Goal: Task Accomplishment & Management: Complete application form

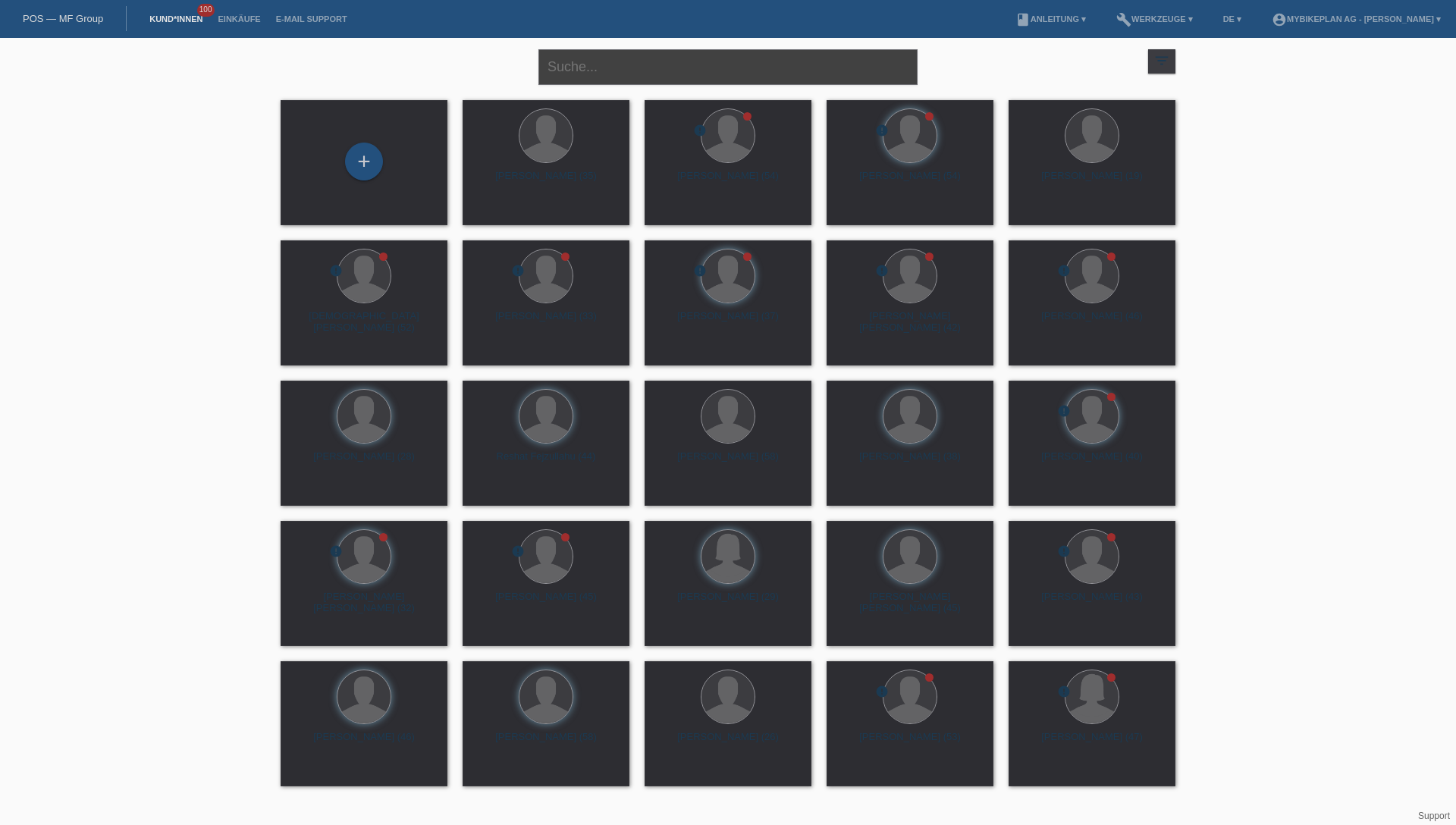
click at [658, 69] on input "text" at bounding box center [728, 67] width 380 height 35
paste input "[PERSON_NAME]"
type input "[PERSON_NAME]"
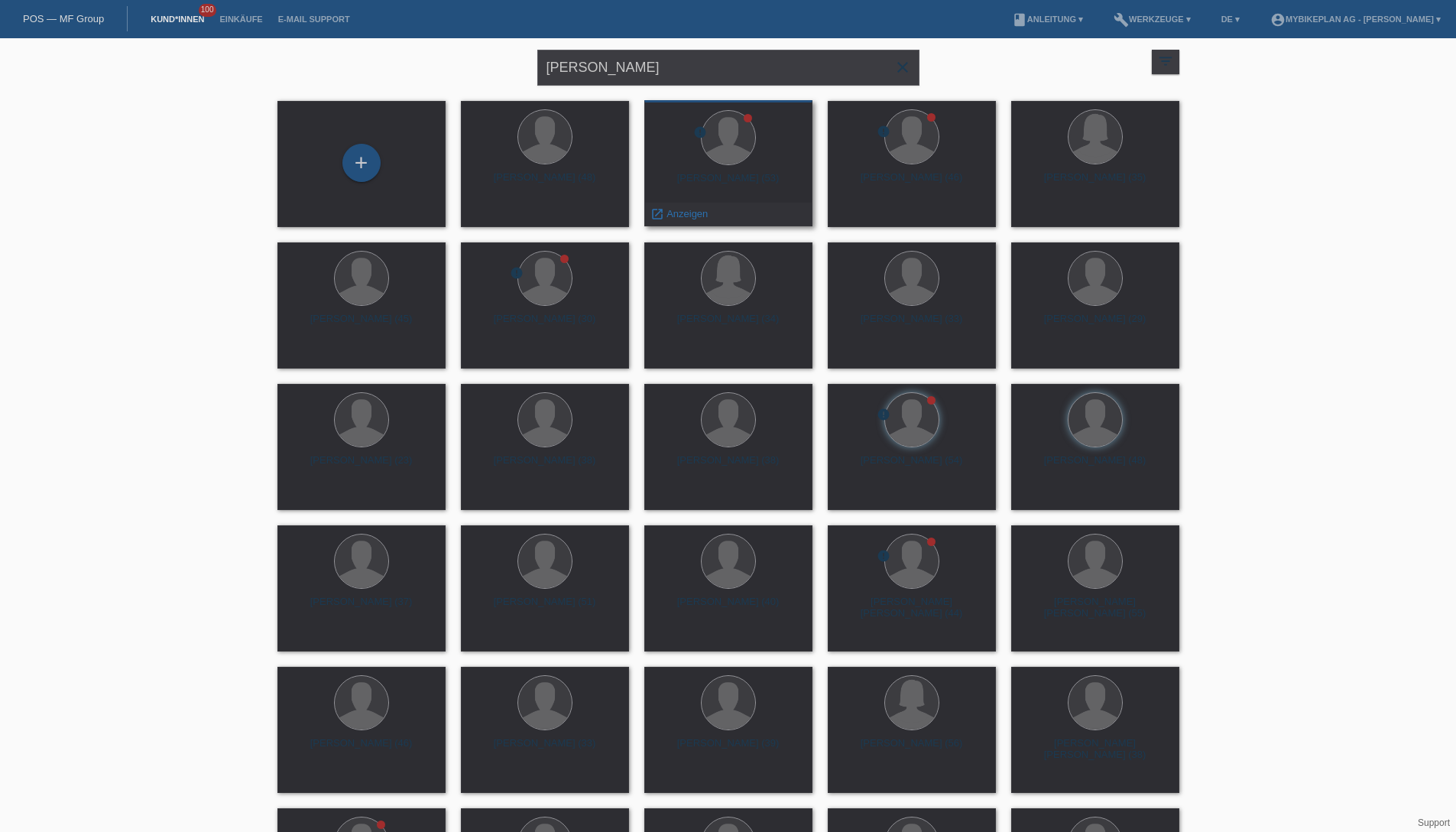
click at [685, 183] on div "Marc Baumgartner (53)" at bounding box center [728, 184] width 144 height 24
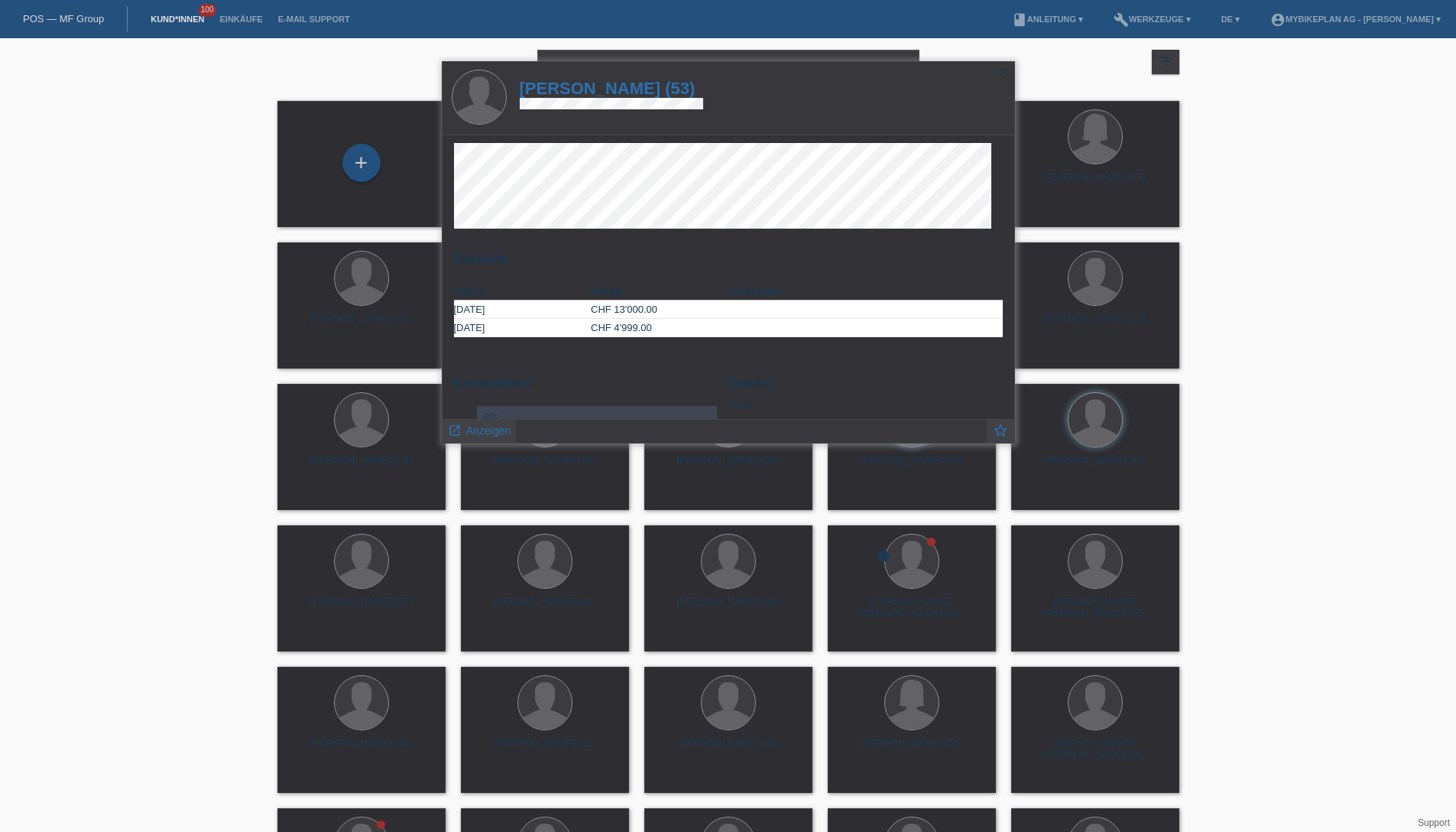
click at [646, 88] on h1 "Marc Baumgartner (53)" at bounding box center [612, 89] width 184 height 19
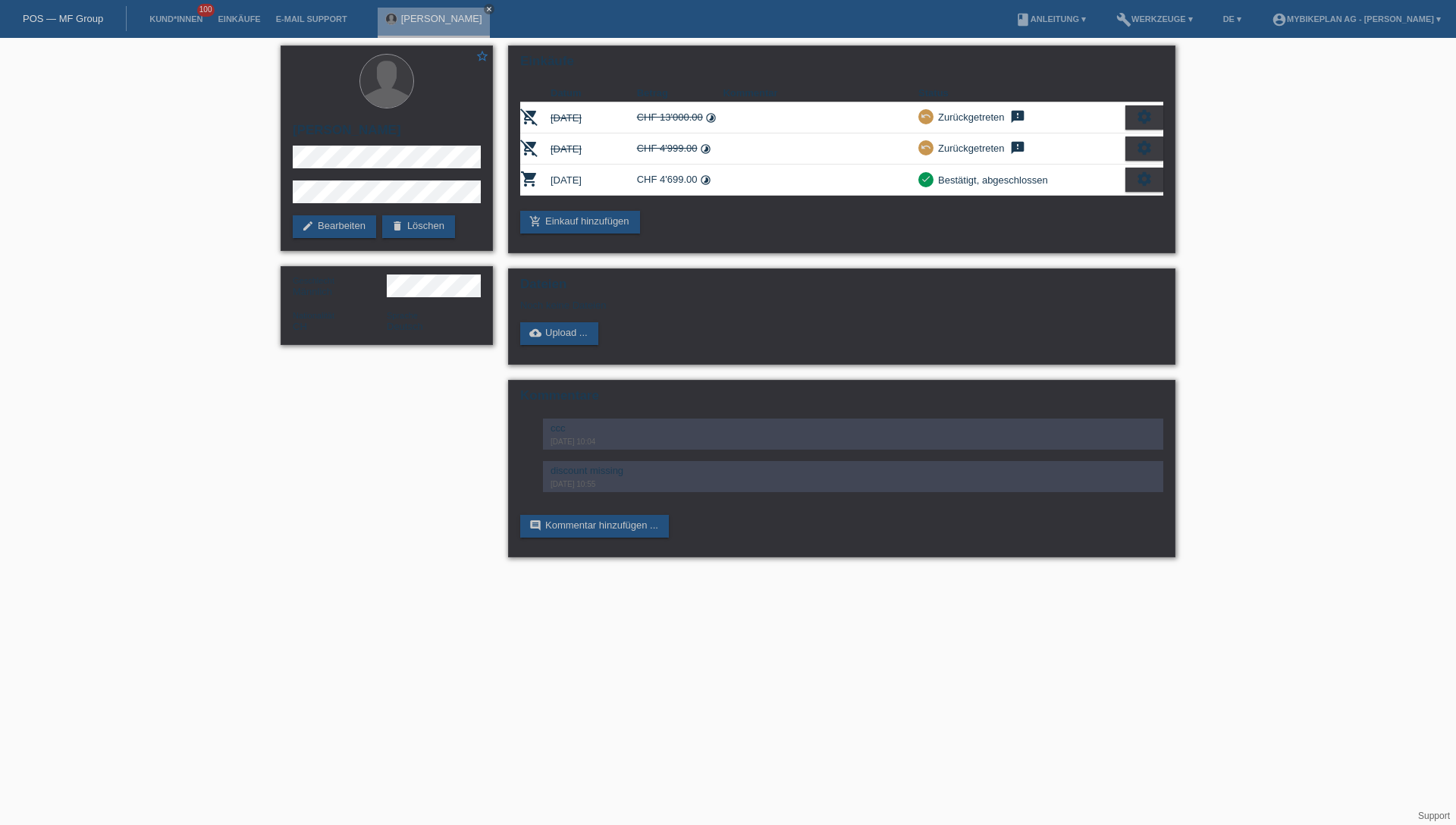
click at [68, 24] on div "POS — MF Group" at bounding box center [63, 18] width 127 height 25
click at [71, 18] on link "POS — MF Group" at bounding box center [63, 18] width 80 height 11
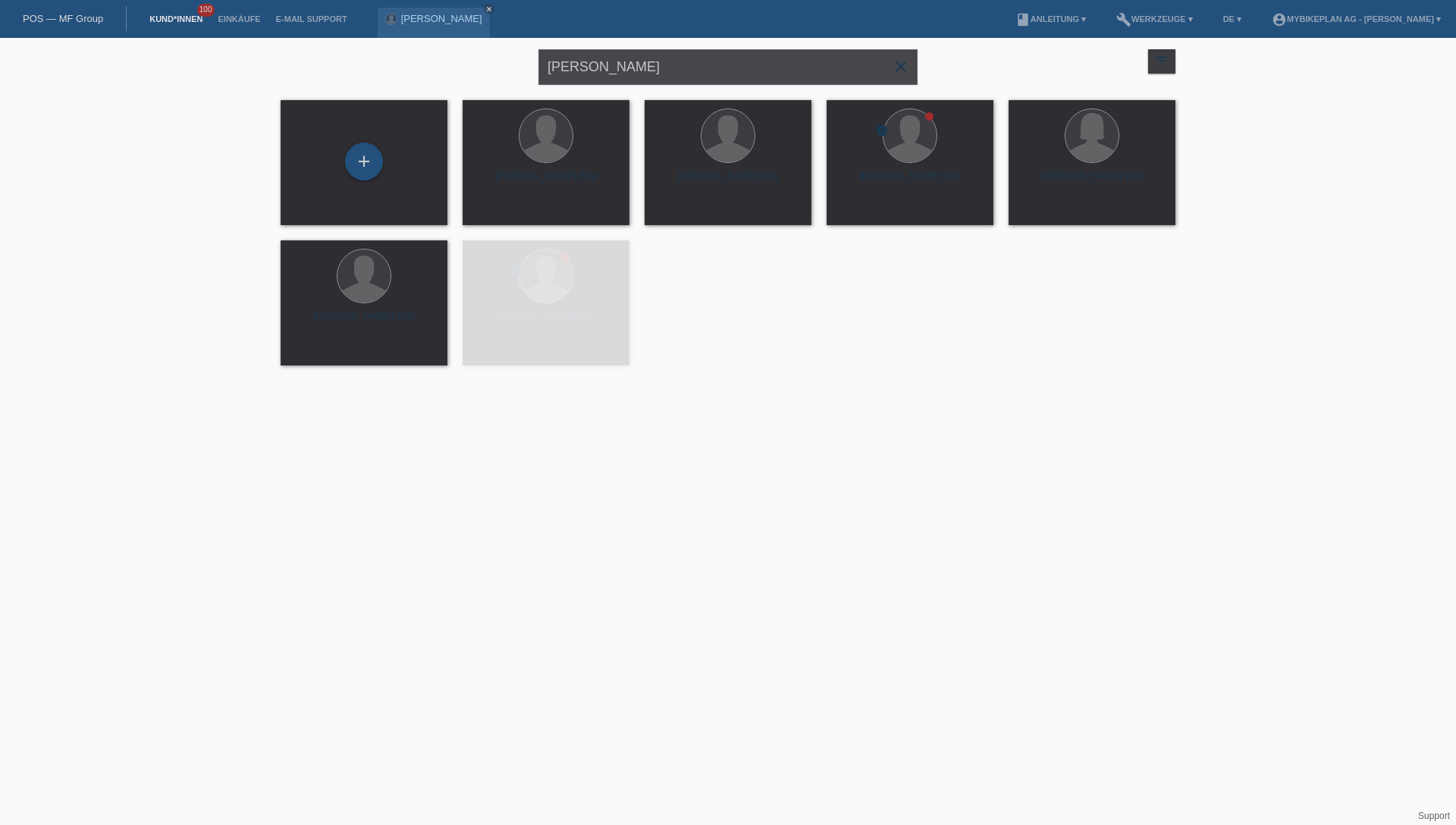
click at [708, 73] on input "[PERSON_NAME]" at bounding box center [728, 67] width 380 height 35
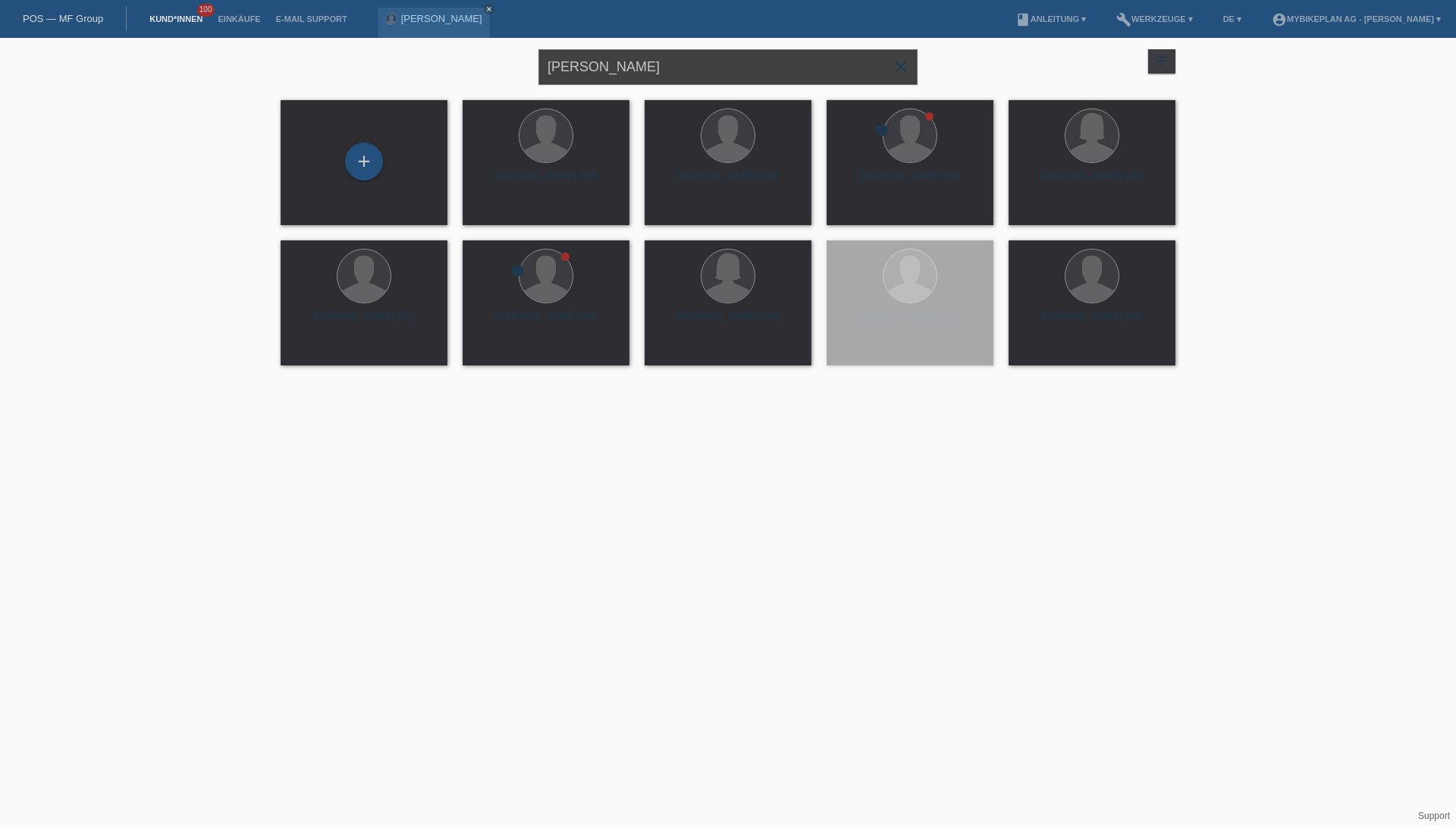
click at [708, 73] on input "[PERSON_NAME]" at bounding box center [728, 67] width 380 height 35
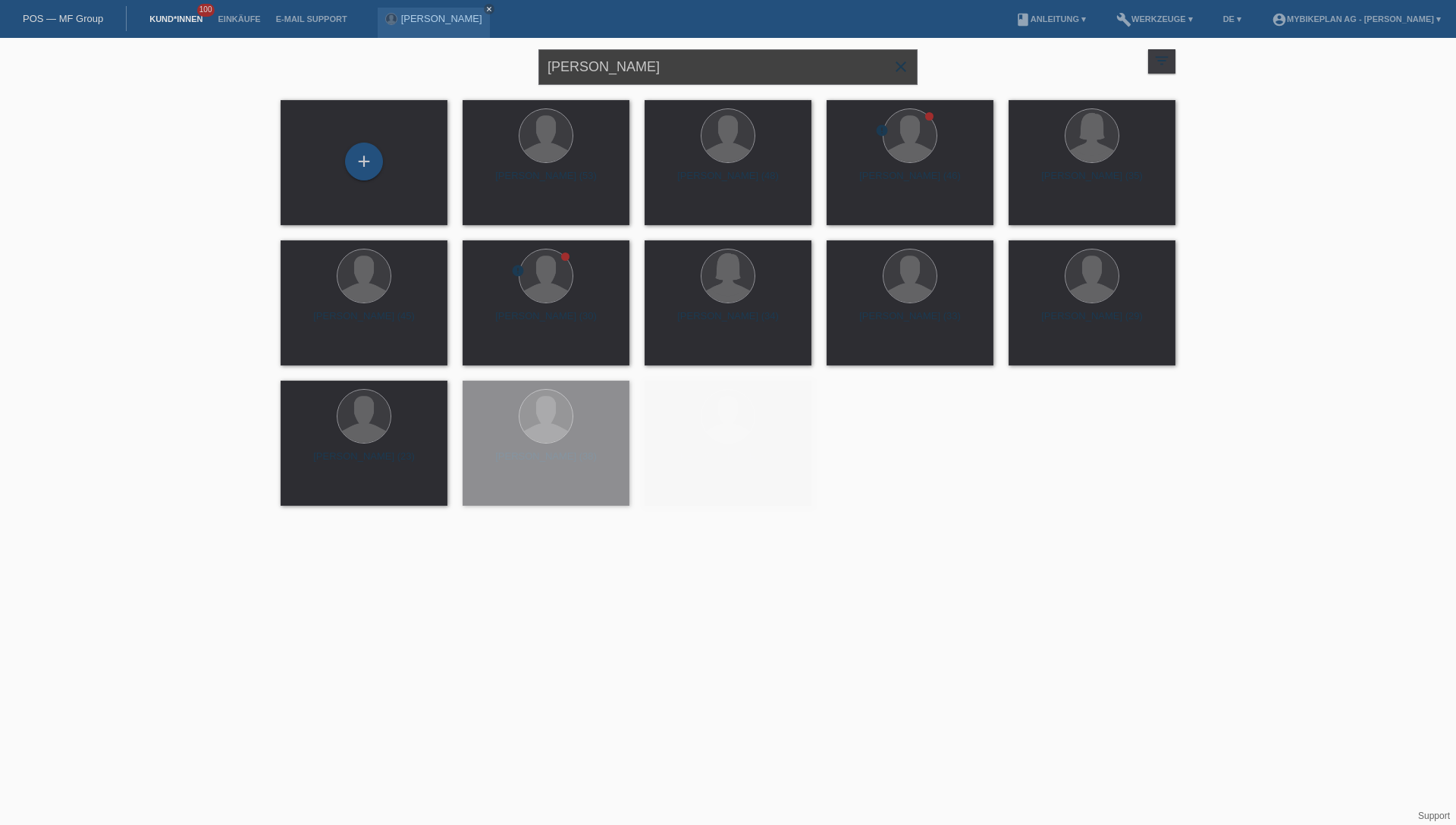
paste input "Alexander Volgg"
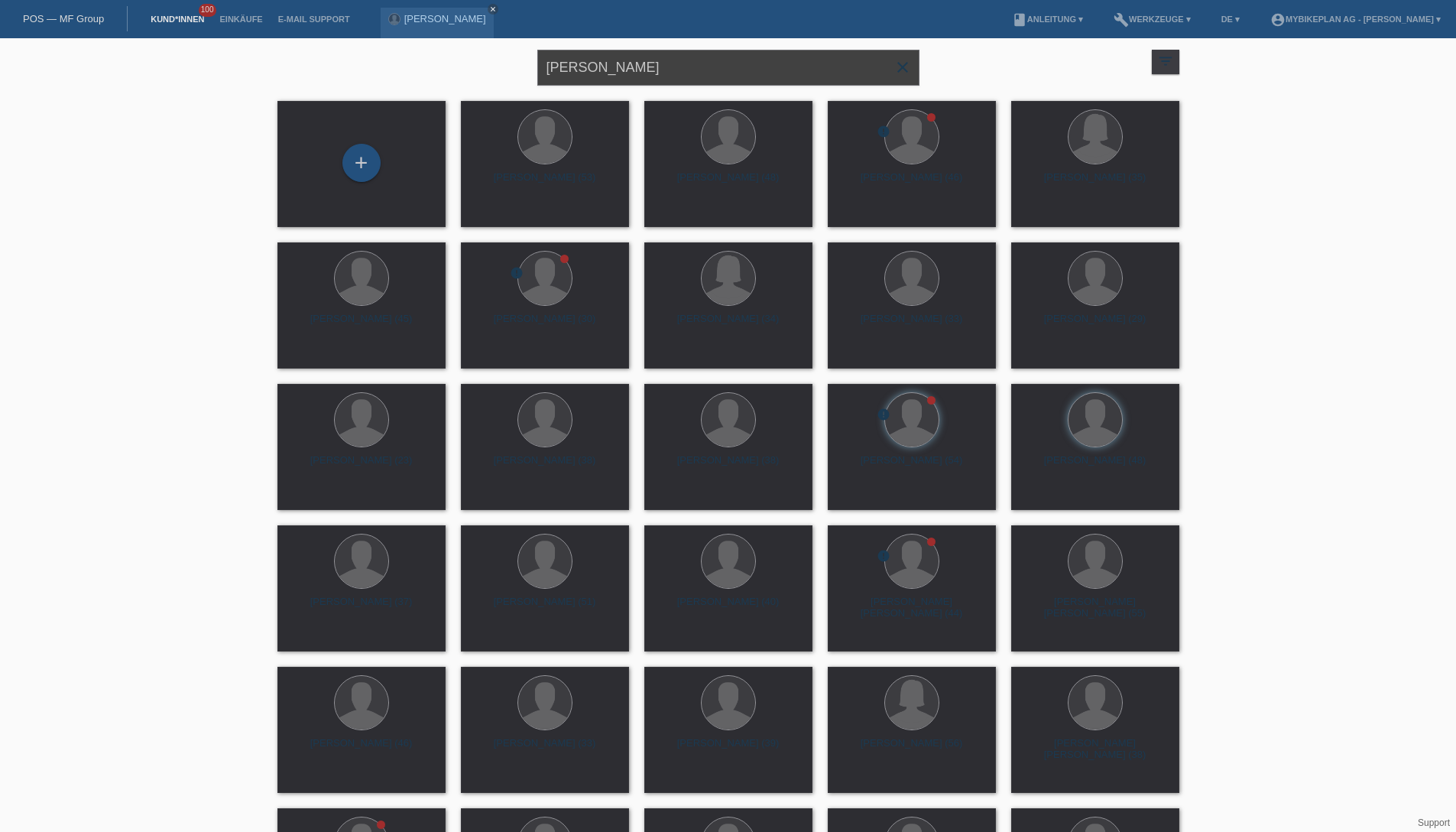
type input "Alexander Volgger"
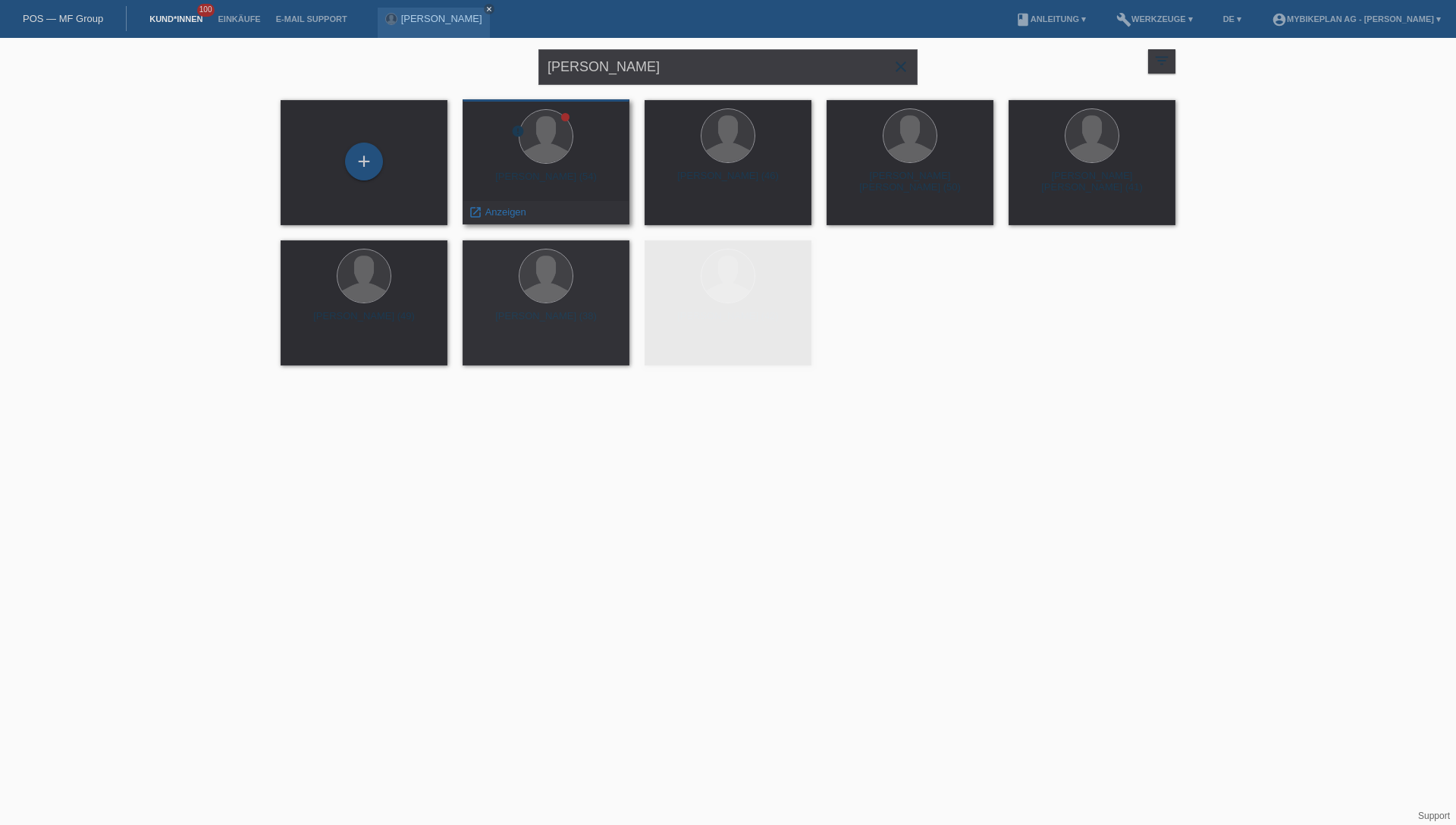
click at [538, 186] on div "Alexander Volgger (54)" at bounding box center [546, 183] width 142 height 24
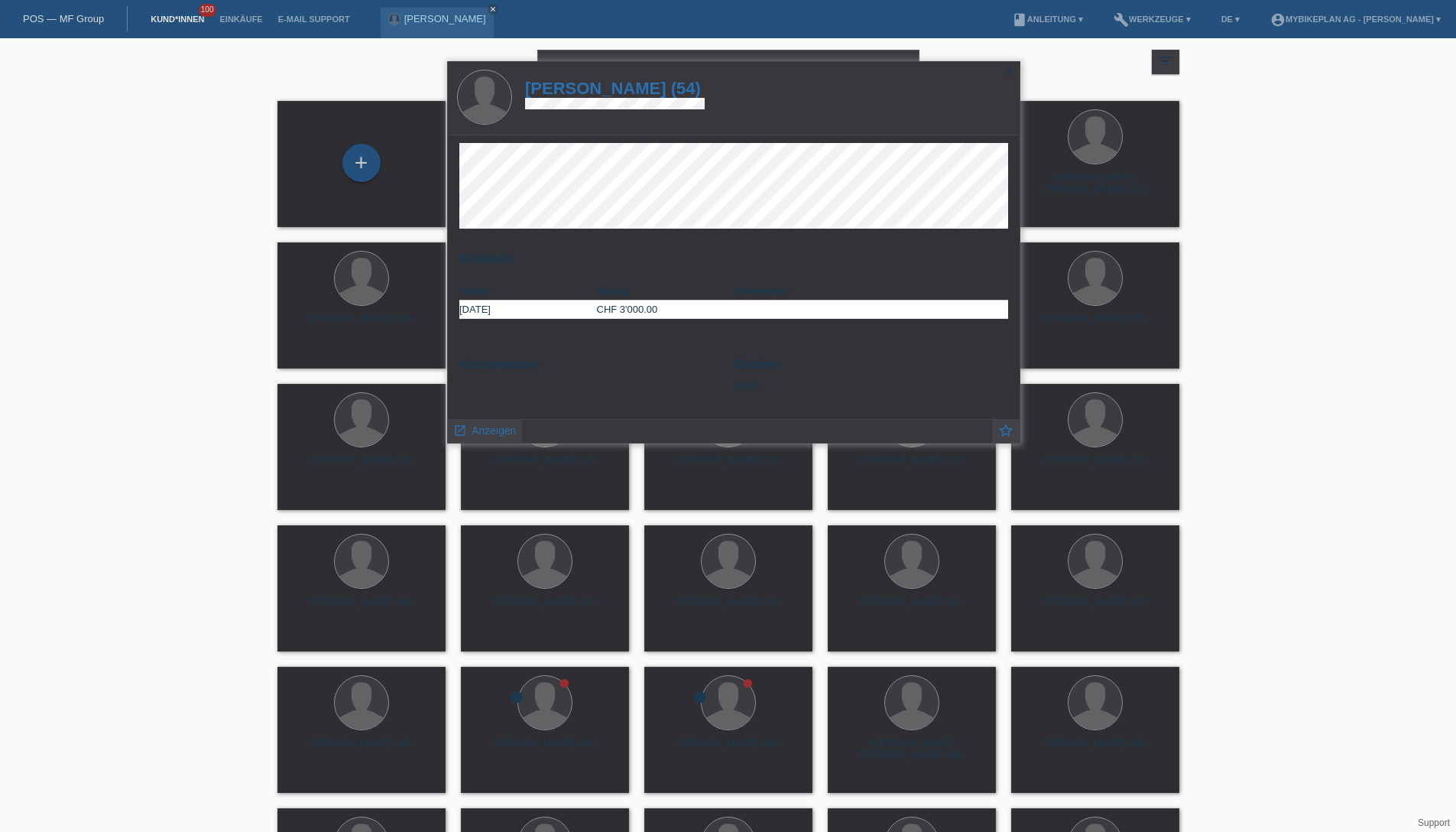
click at [645, 90] on h1 "Alexander Volgger (54)" at bounding box center [615, 89] width 179 height 19
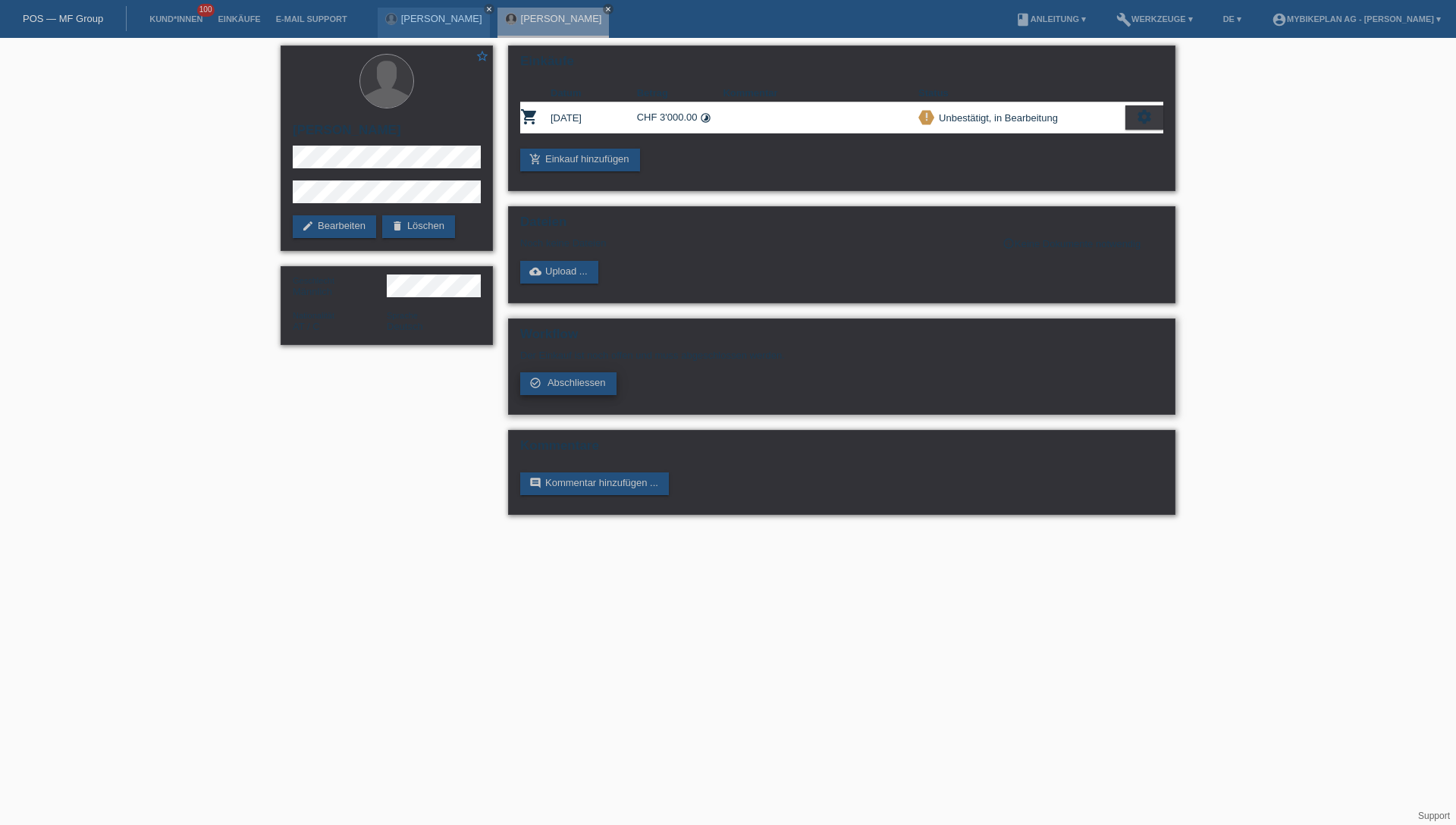
click at [593, 385] on span "Abschliessen" at bounding box center [576, 382] width 58 height 11
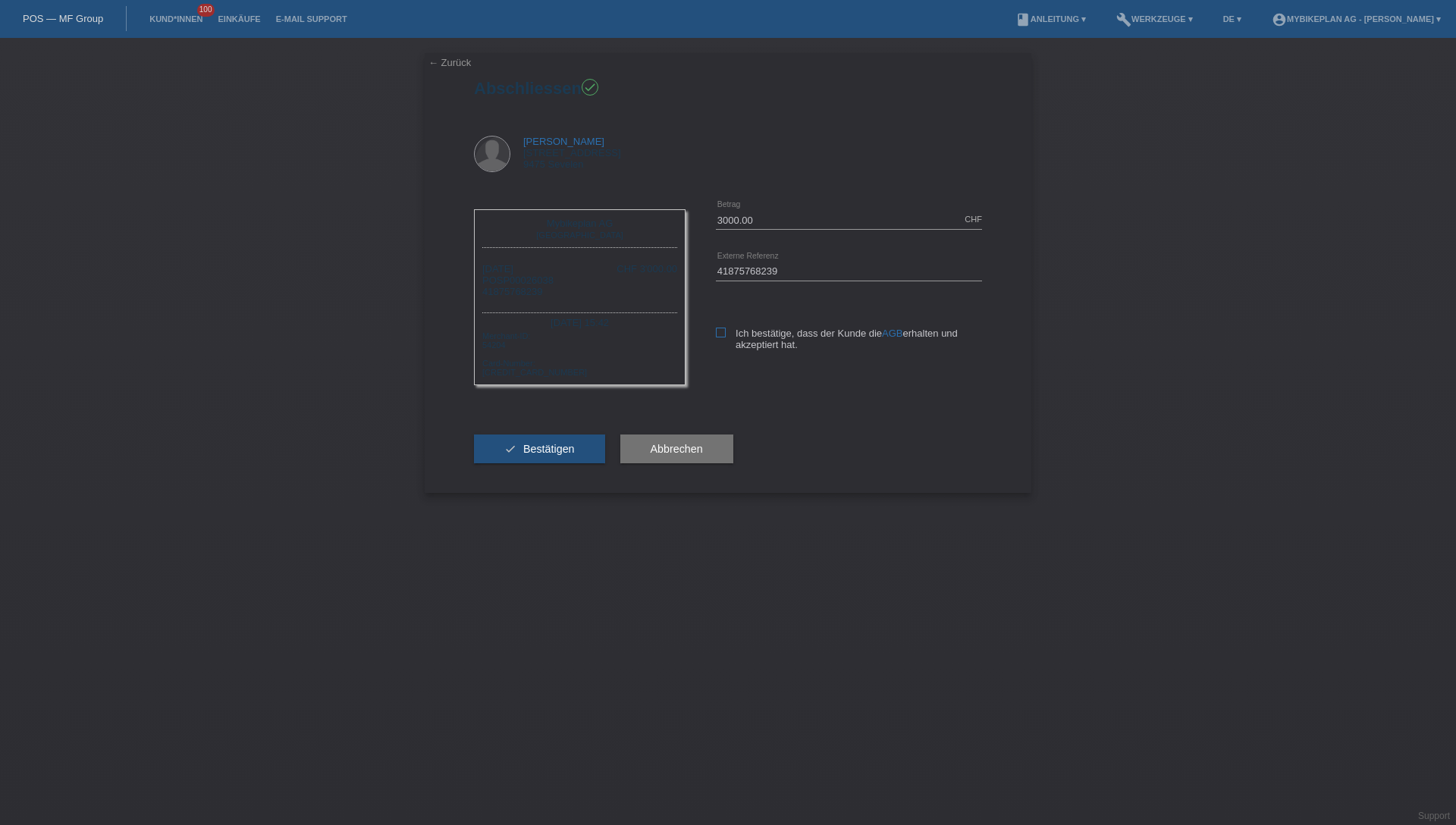
click at [720, 333] on icon at bounding box center [721, 333] width 10 height 10
click at [720, 333] on input "Ich bestätige, dass der Kunde die AGB erhalten und akzeptiert hat." at bounding box center [721, 333] width 10 height 10
checkbox input "true"
click at [553, 448] on span "Bestätigen" at bounding box center [549, 448] width 52 height 12
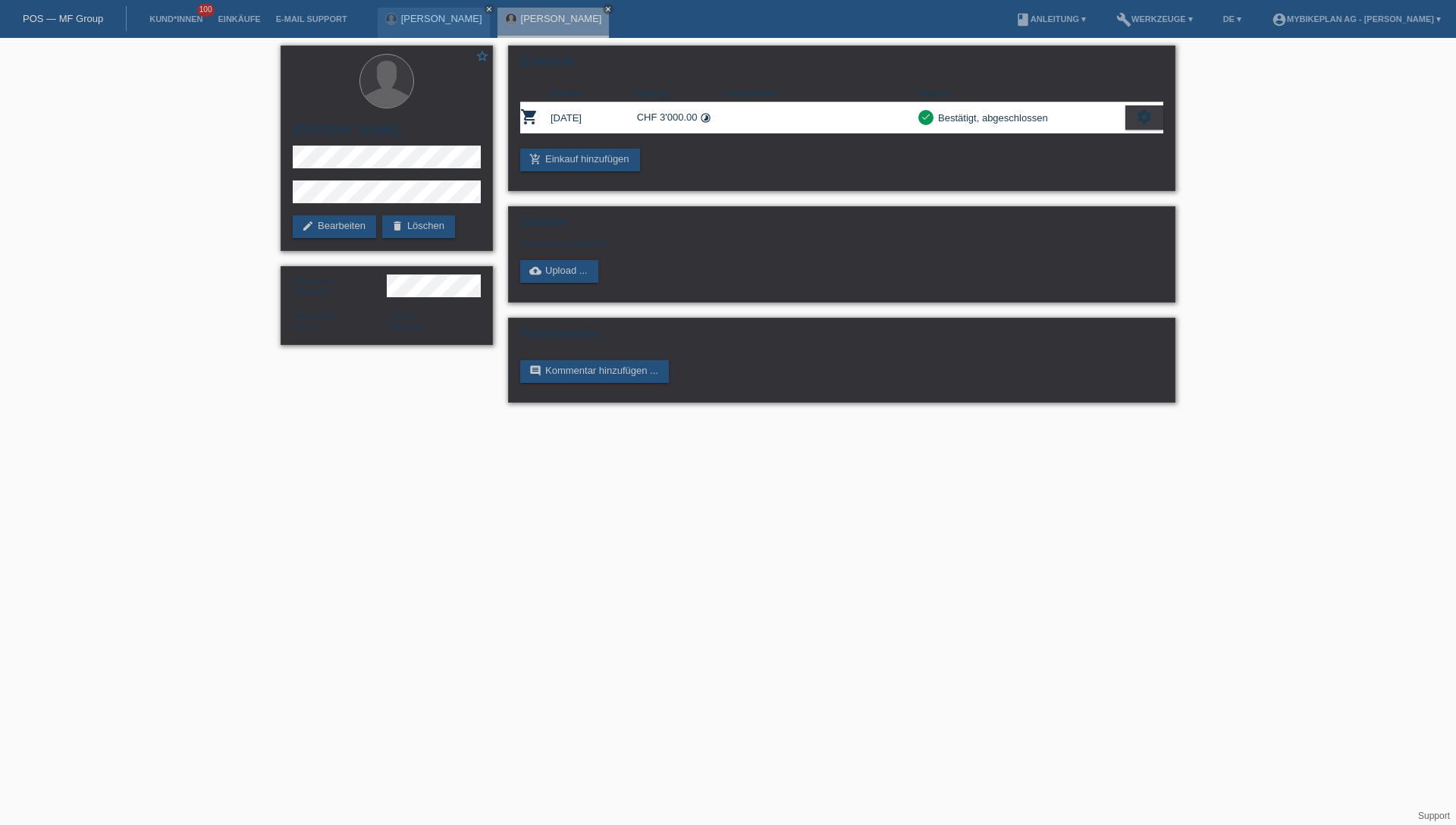
click at [82, 27] on div "POS — MF Group" at bounding box center [63, 18] width 127 height 25
click at [83, 22] on link "POS — MF Group" at bounding box center [63, 18] width 80 height 11
click at [83, 20] on link "POS — MF Group" at bounding box center [63, 18] width 80 height 11
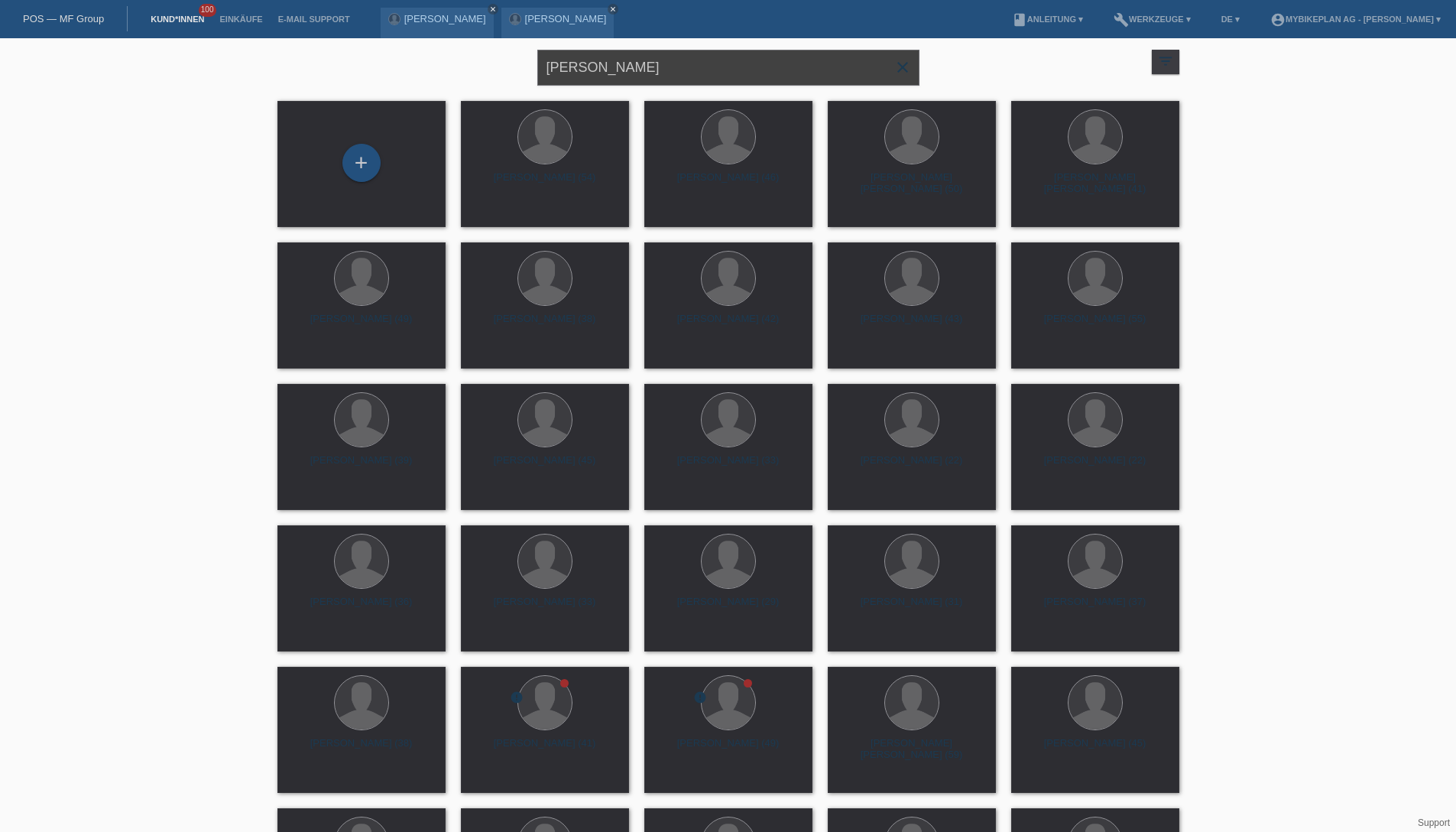
click at [738, 81] on input "[PERSON_NAME]" at bounding box center [728, 67] width 383 height 36
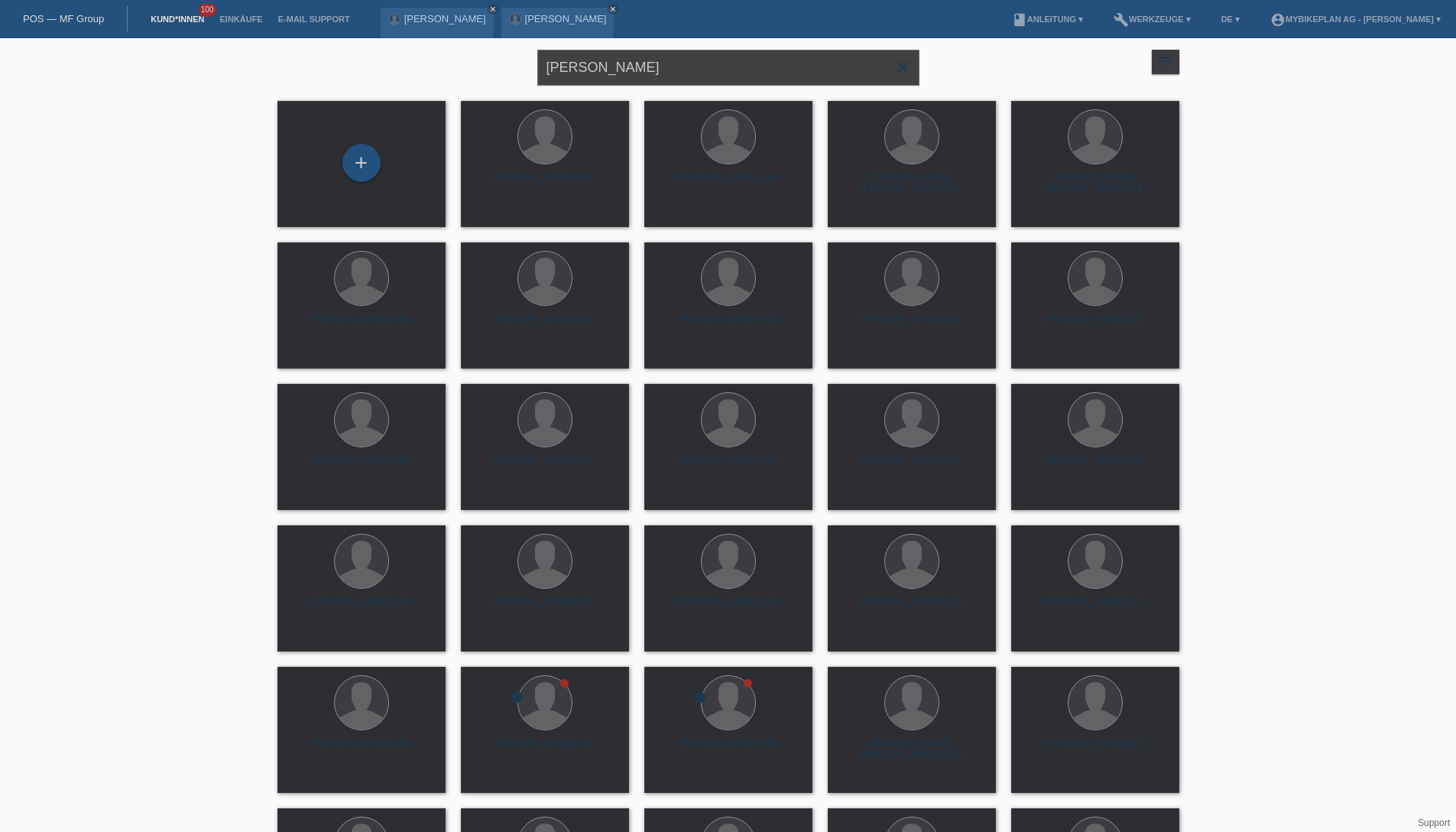
paste input "[PERSON_NAME]"
type input "[PERSON_NAME]"
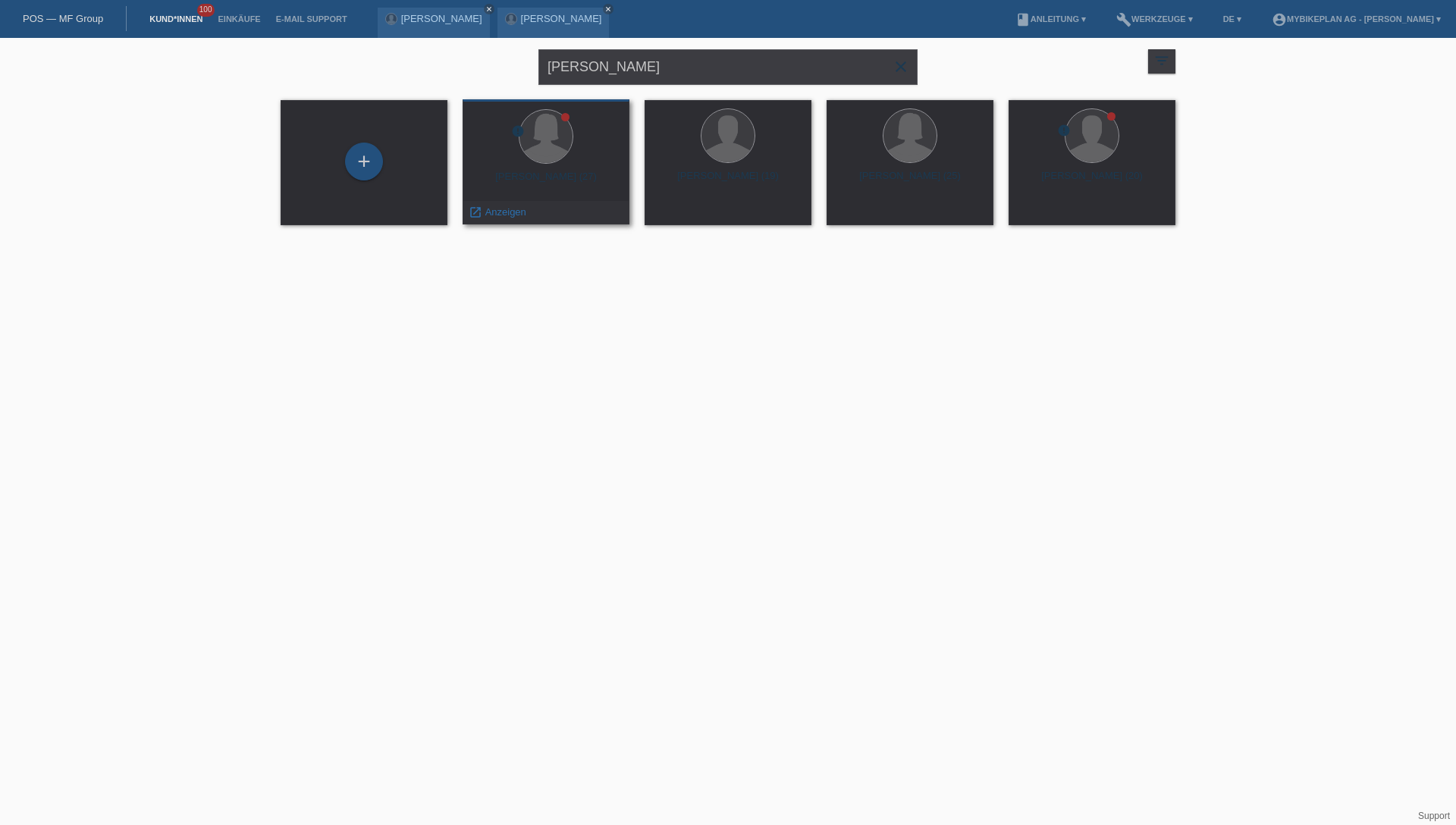
click at [526, 177] on div "Giulia Seaydoun (27)" at bounding box center [546, 183] width 142 height 24
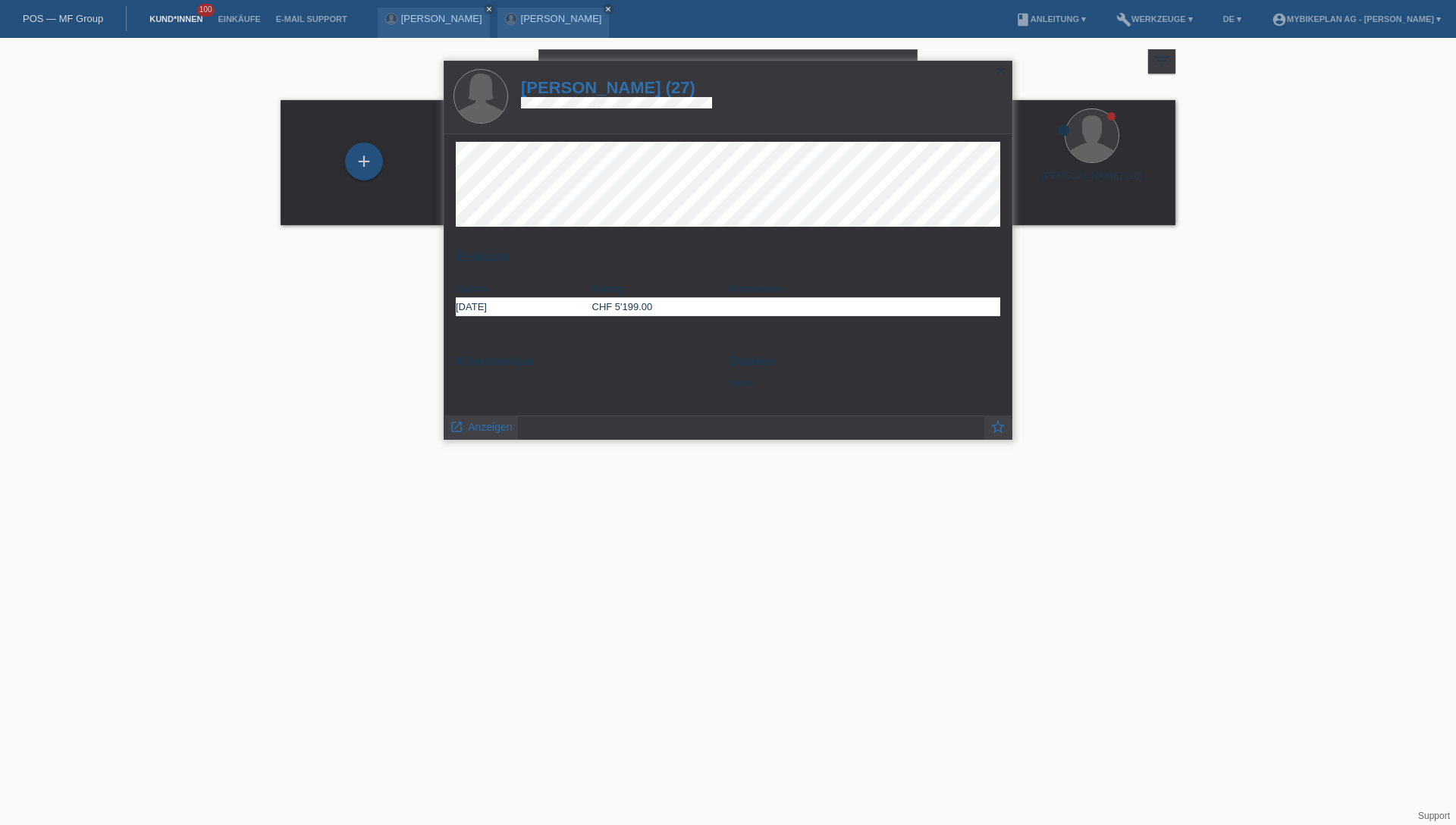
click at [582, 87] on h1 "Giulia Seaydoun (27)" at bounding box center [617, 88] width 191 height 19
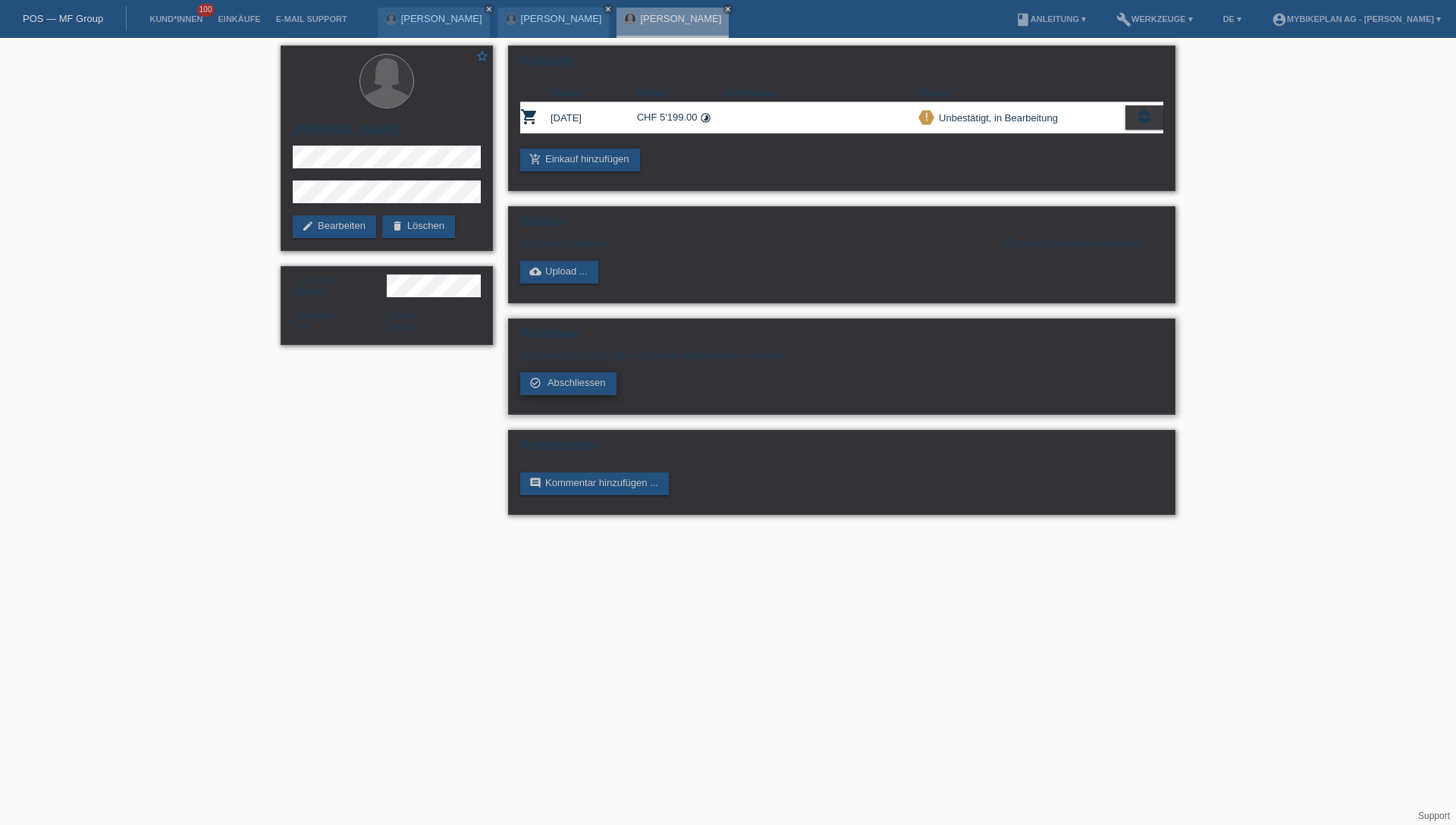
click at [580, 387] on span "Abschliessen" at bounding box center [576, 382] width 58 height 11
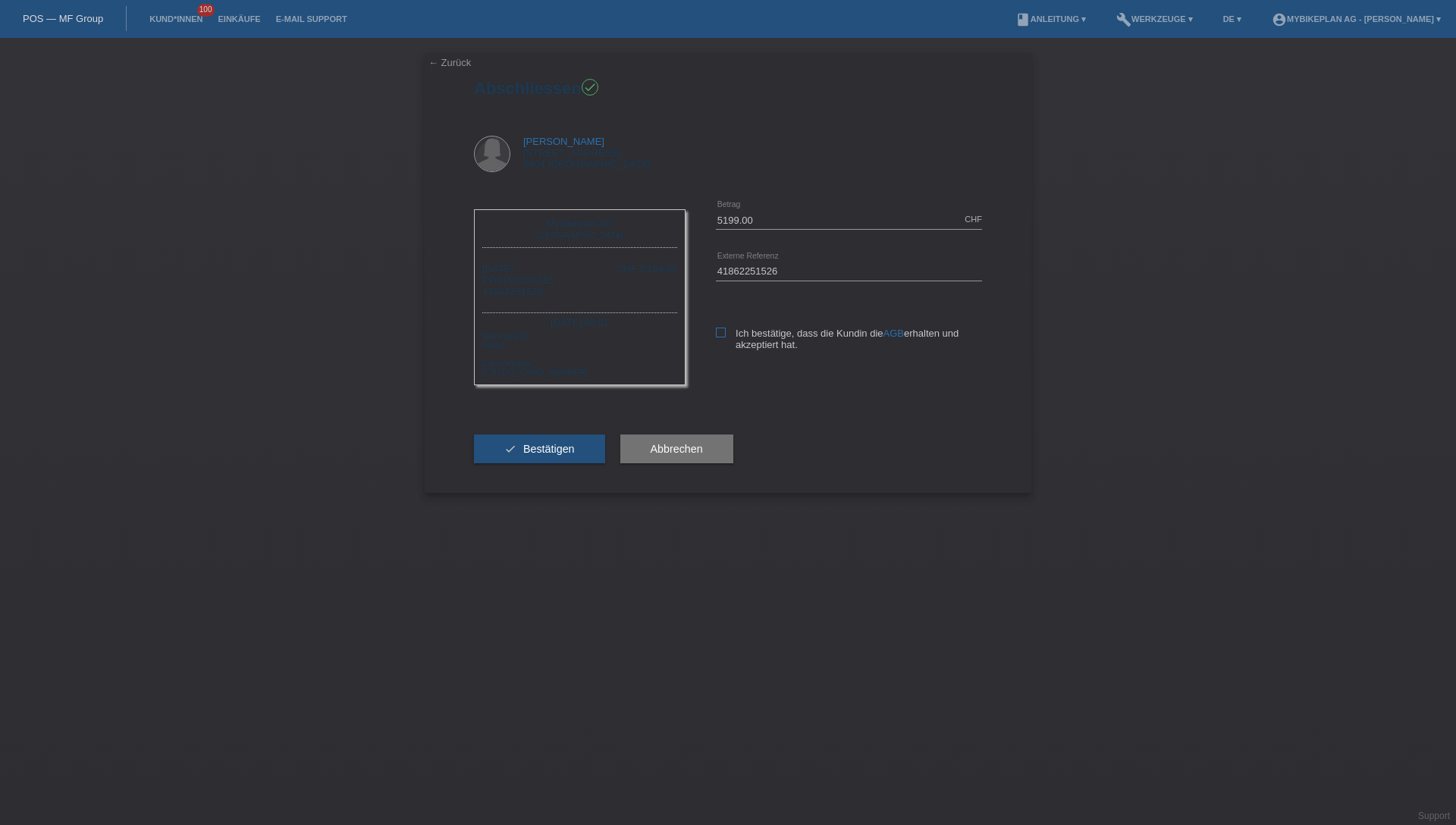
click at [726, 336] on icon at bounding box center [721, 333] width 10 height 10
click at [726, 336] on input "Ich bestätige, dass die Kundin die AGB erhalten und akzeptiert hat." at bounding box center [721, 333] width 10 height 10
checkbox input "true"
click at [561, 447] on span "Bestätigen" at bounding box center [549, 448] width 52 height 12
